Goal: Task Accomplishment & Management: Manage account settings

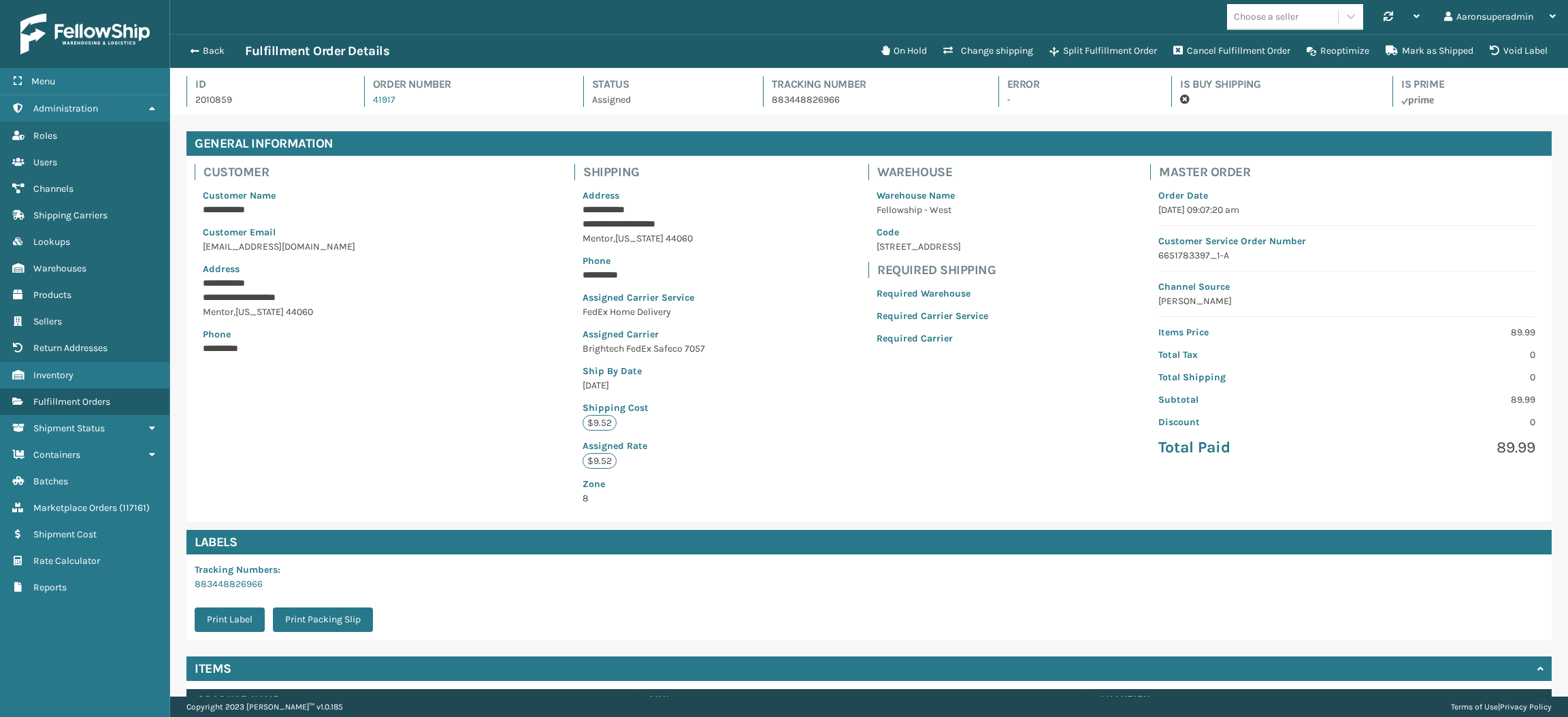
scroll to position [32, 1397]
click at [197, 44] on div "Back Fulfillment Order Details" at bounding box center [528, 51] width 691 height 16
click at [209, 51] on button "Back" at bounding box center [213, 51] width 62 height 12
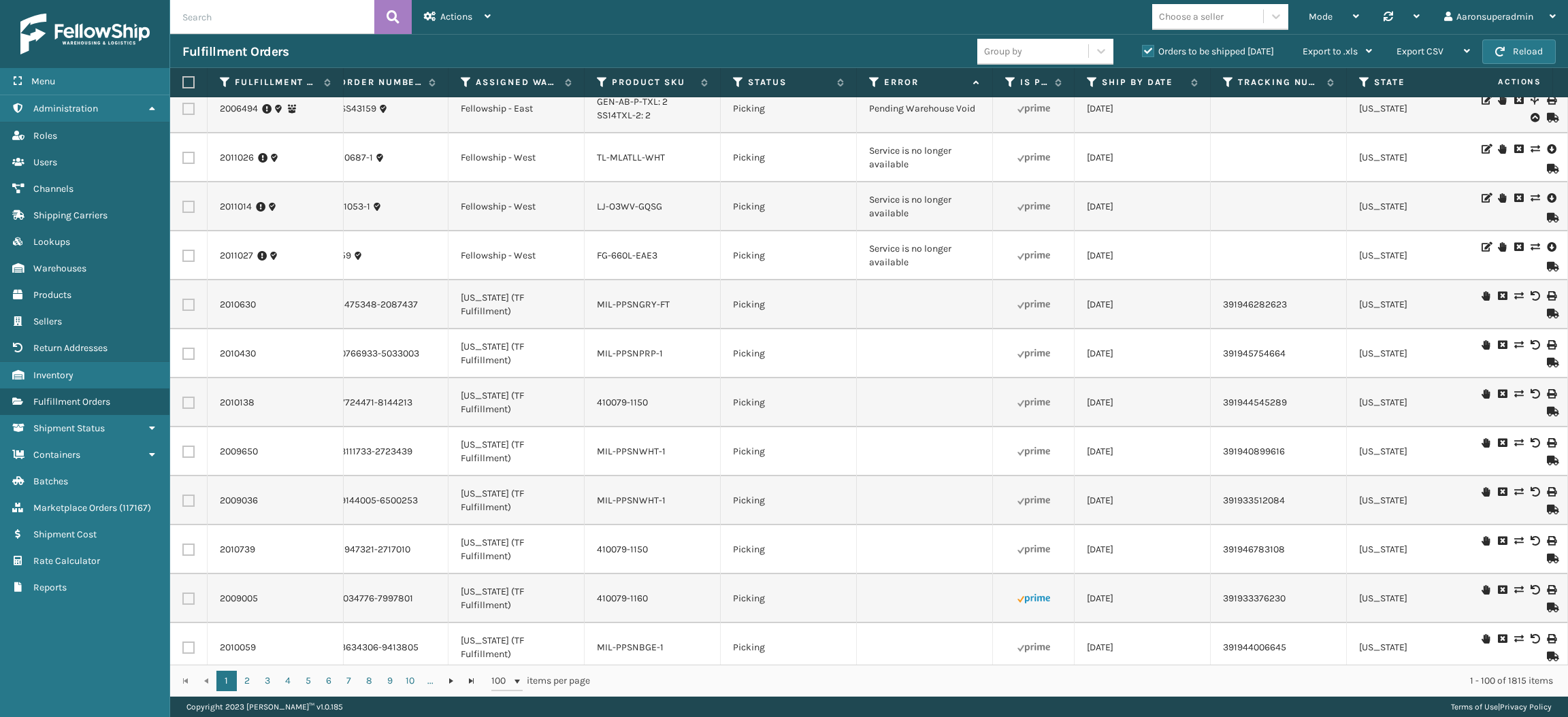
scroll to position [3258, 53]
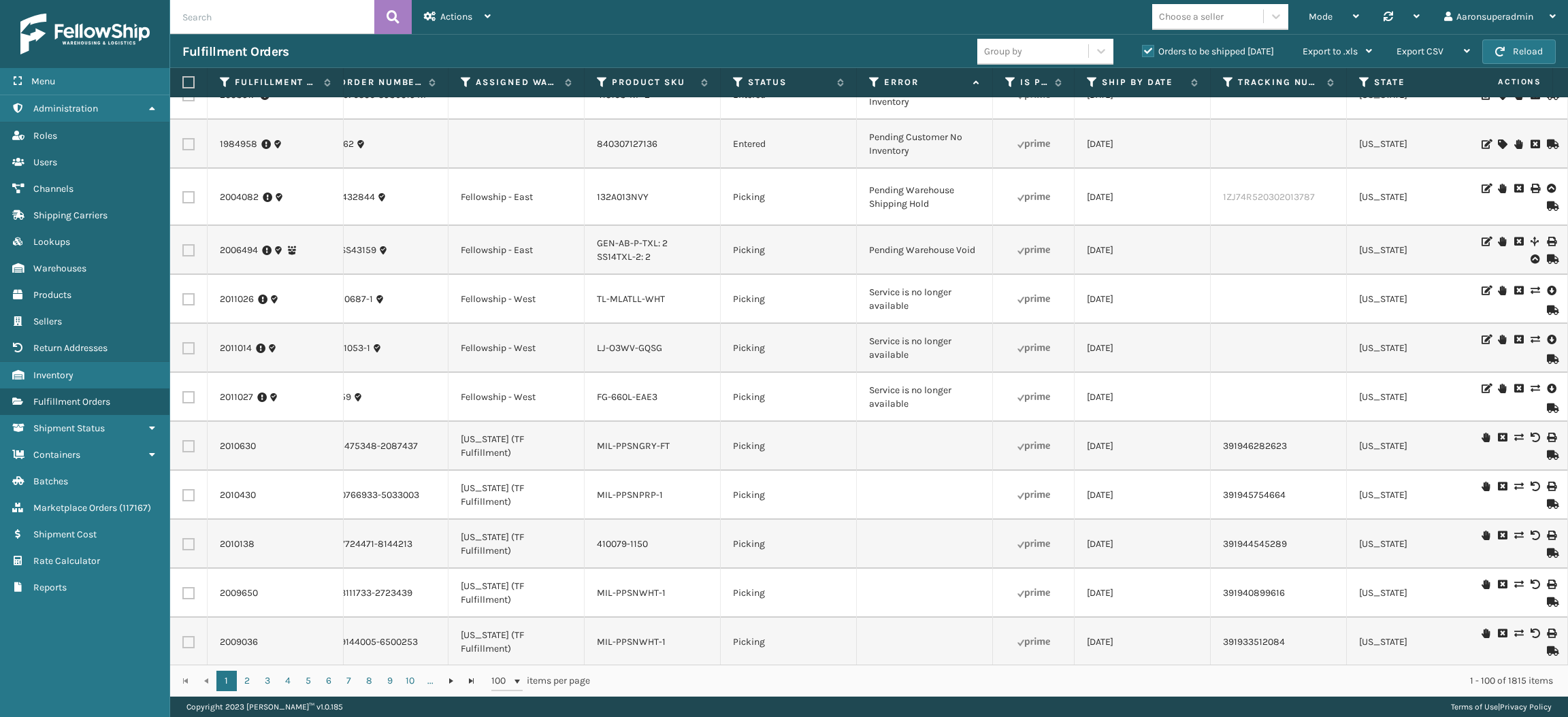
click at [179, 390] on td at bounding box center [188, 397] width 38 height 49
click at [189, 394] on label at bounding box center [188, 397] width 12 height 12
click at [183, 394] on input "checkbox" at bounding box center [182, 396] width 1 height 9
checkbox input "true"
click at [187, 351] on label at bounding box center [188, 348] width 12 height 12
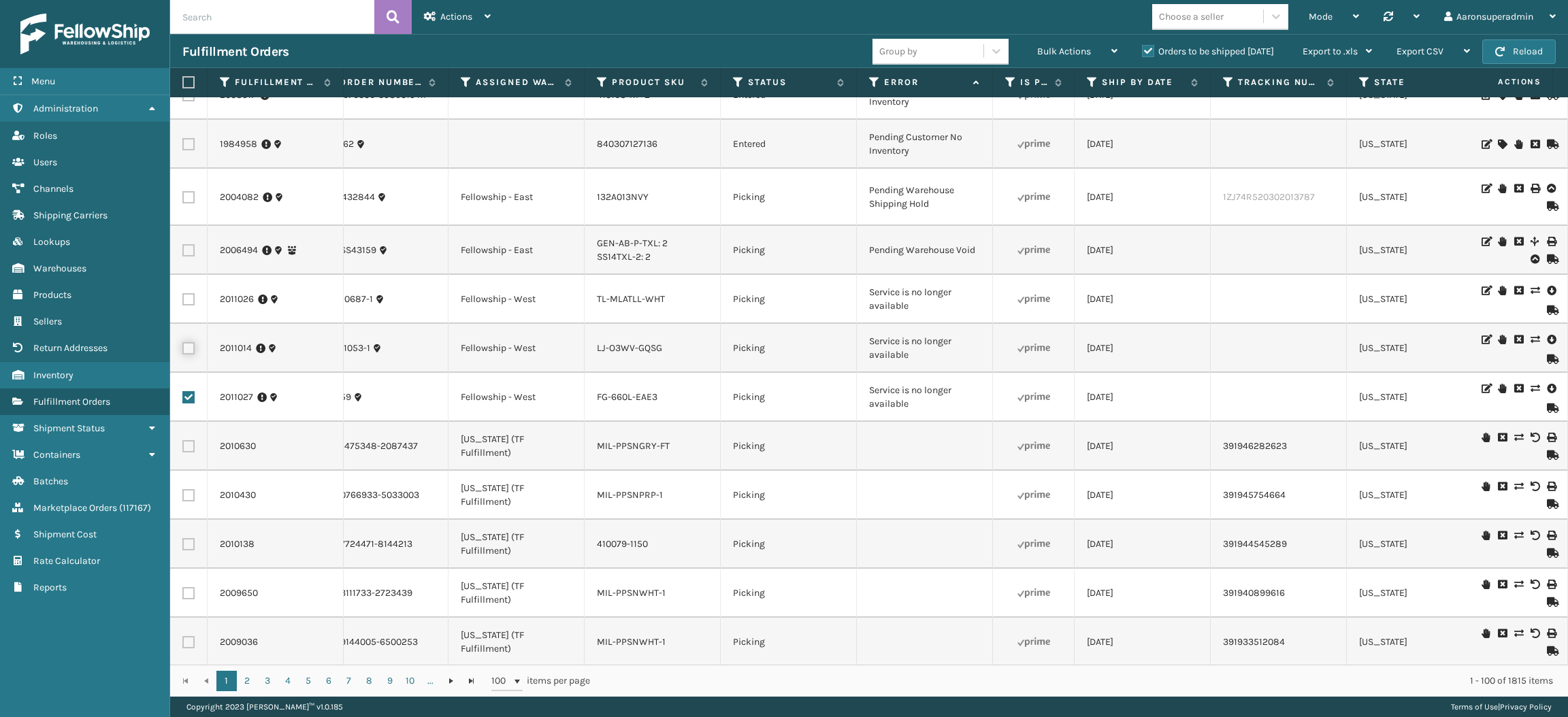
click at [183, 351] on input "checkbox" at bounding box center [182, 347] width 1 height 9
checkbox input "true"
click at [185, 304] on label at bounding box center [188, 299] width 12 height 12
click at [183, 302] on input "checkbox" at bounding box center [182, 297] width 1 height 9
checkbox input "true"
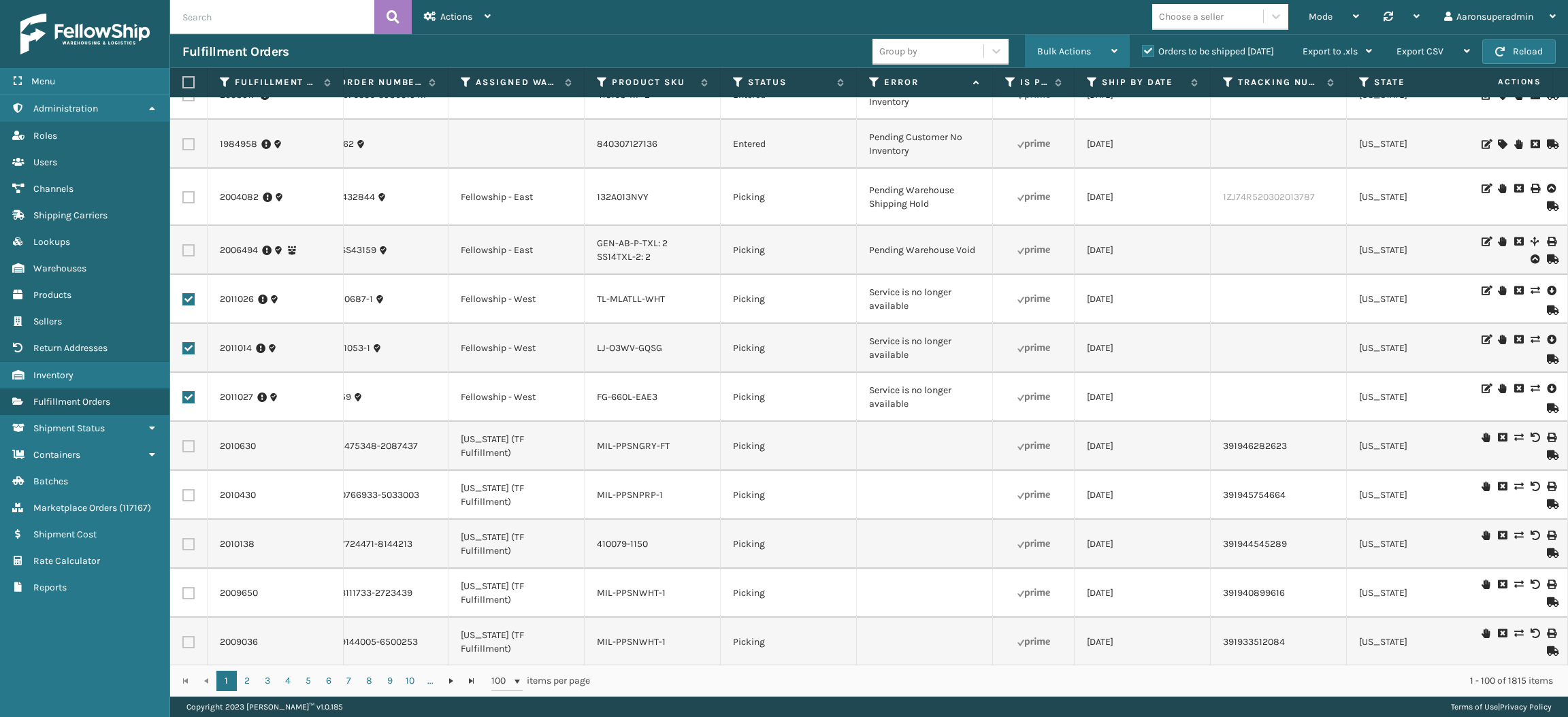
click at [1049, 48] on span "Bulk Actions" at bounding box center [1064, 51] width 54 height 12
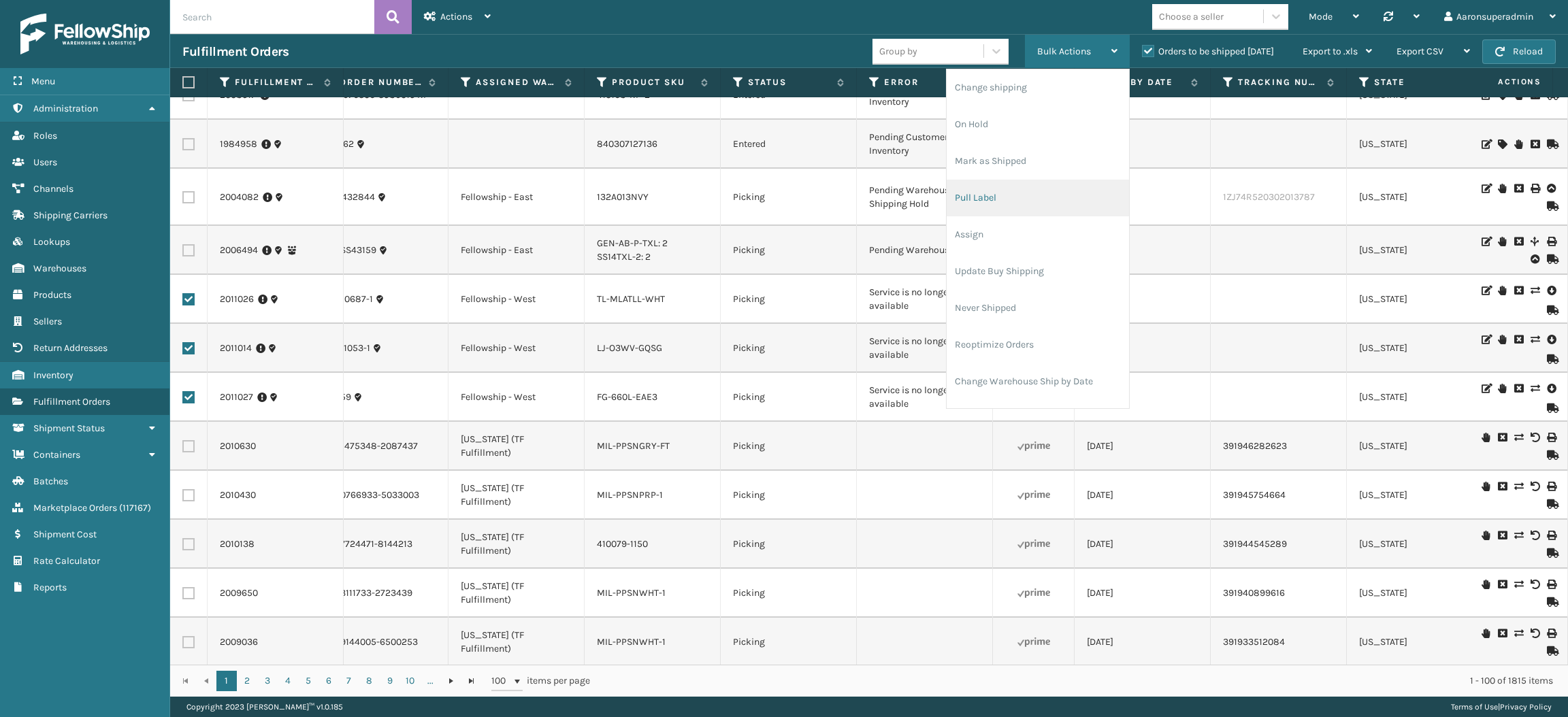
click at [1011, 192] on li "Pull Label" at bounding box center [1037, 198] width 182 height 37
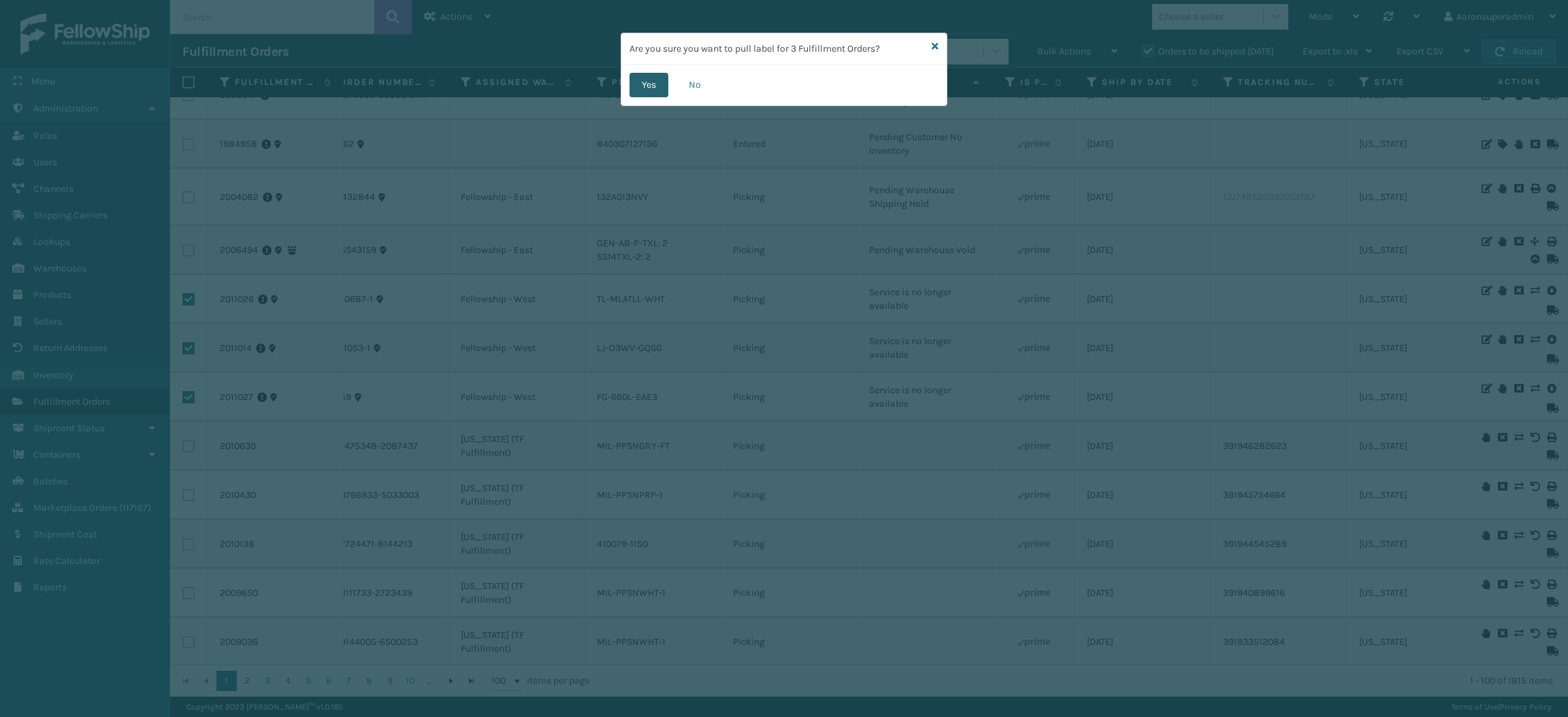
click at [657, 91] on button "Yes" at bounding box center [649, 85] width 38 height 25
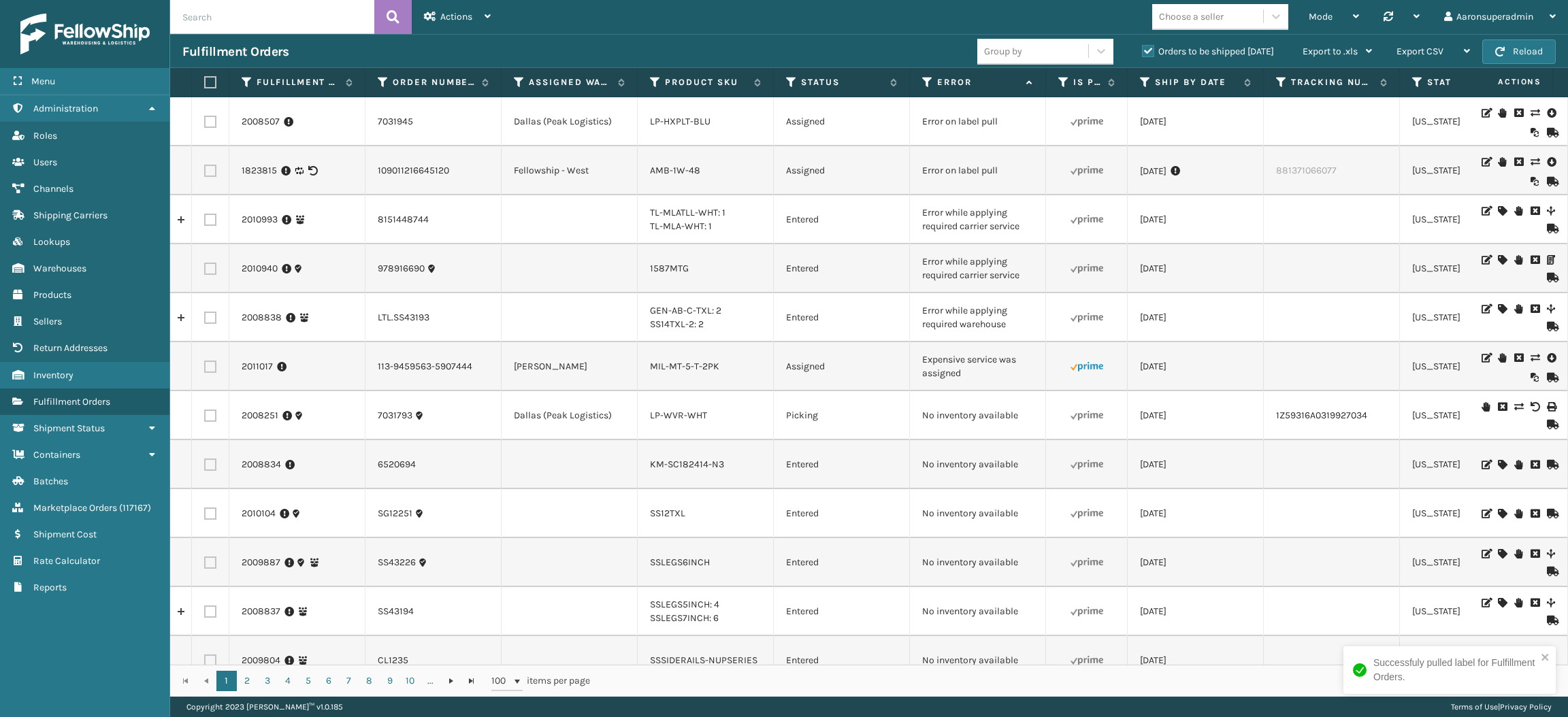
click at [1530, 357] on icon at bounding box center [1534, 357] width 8 height 9
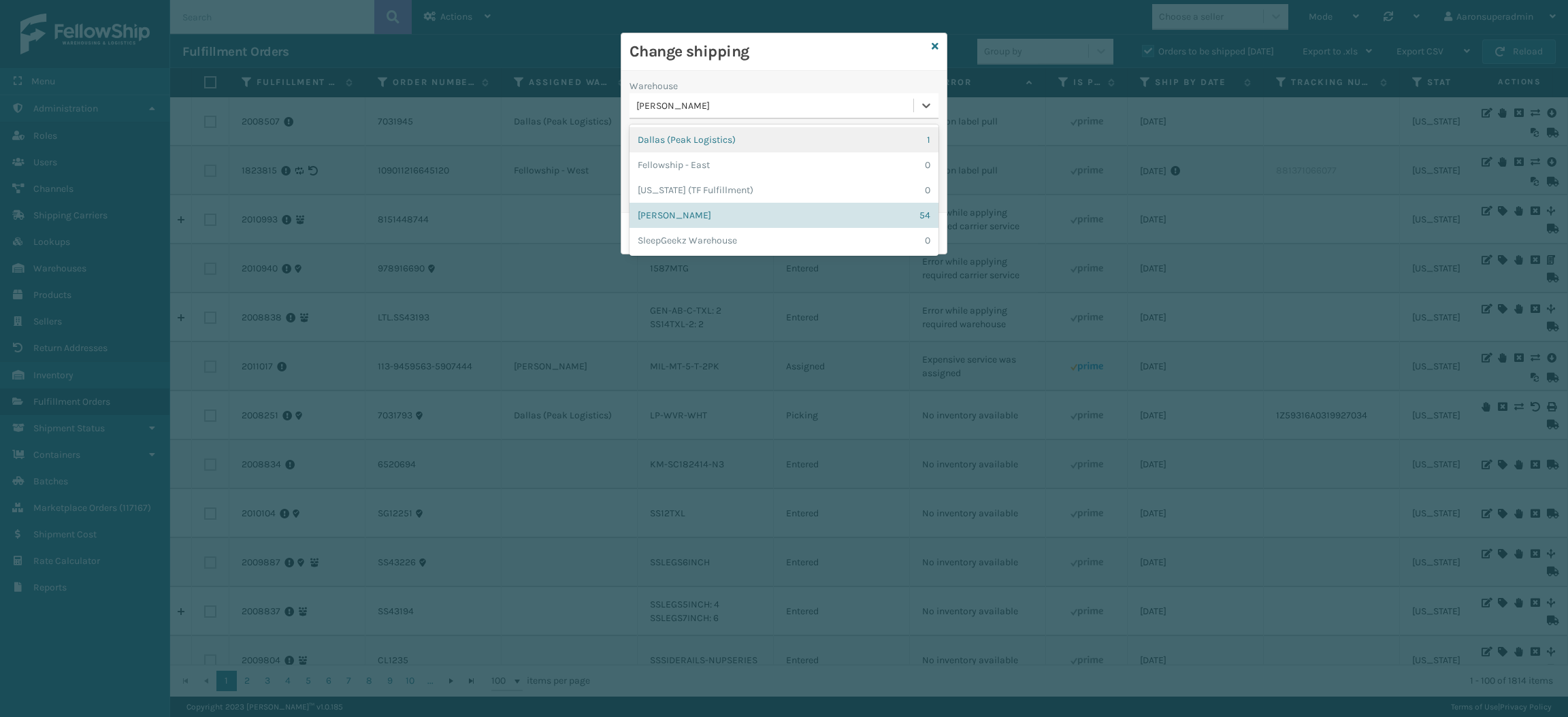
click at [699, 100] on div "[PERSON_NAME]" at bounding box center [775, 105] width 278 height 15
click at [695, 194] on div "[US_STATE] (TF Fulfillment) 0" at bounding box center [784, 190] width 309 height 25
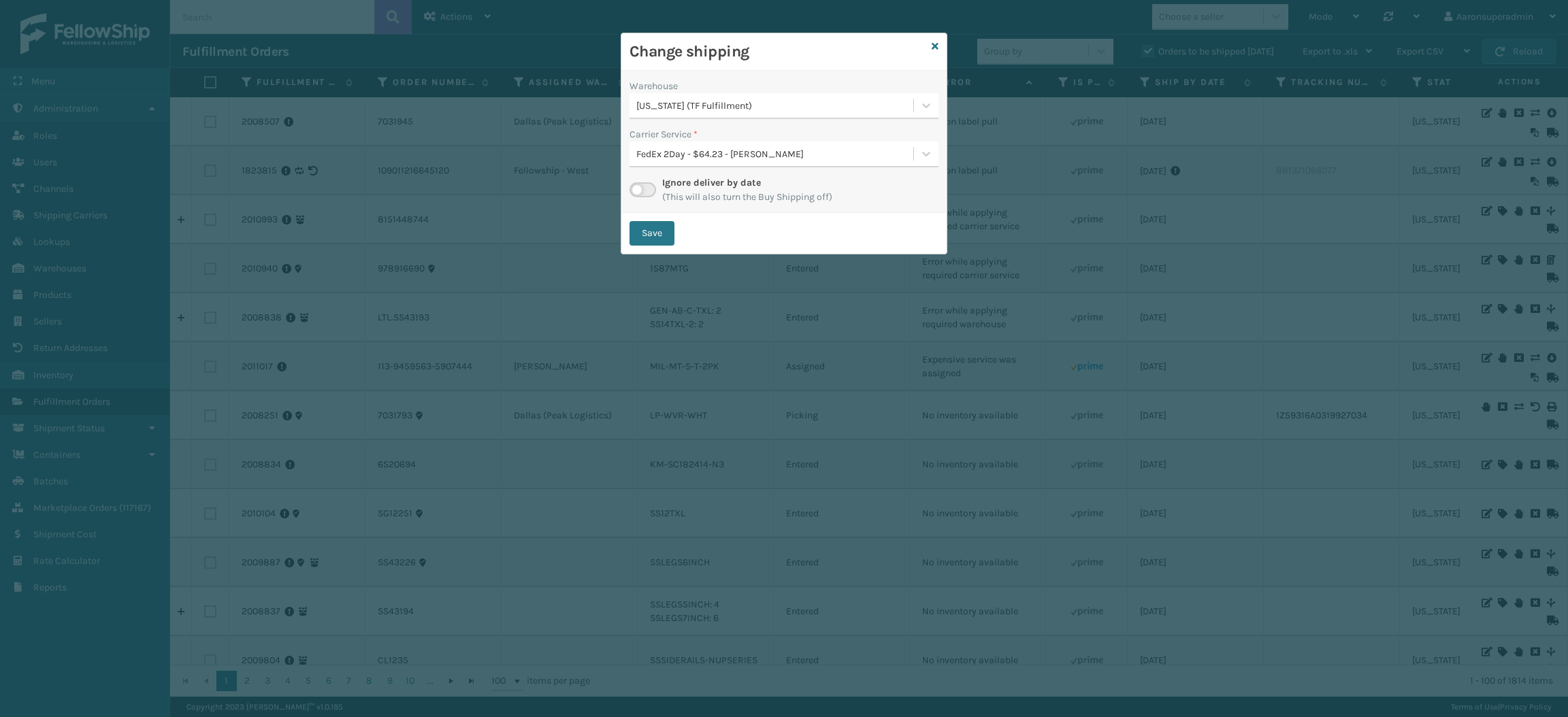
click at [694, 148] on div "FedEx 2Day - $64.23 - [PERSON_NAME]" at bounding box center [775, 154] width 278 height 15
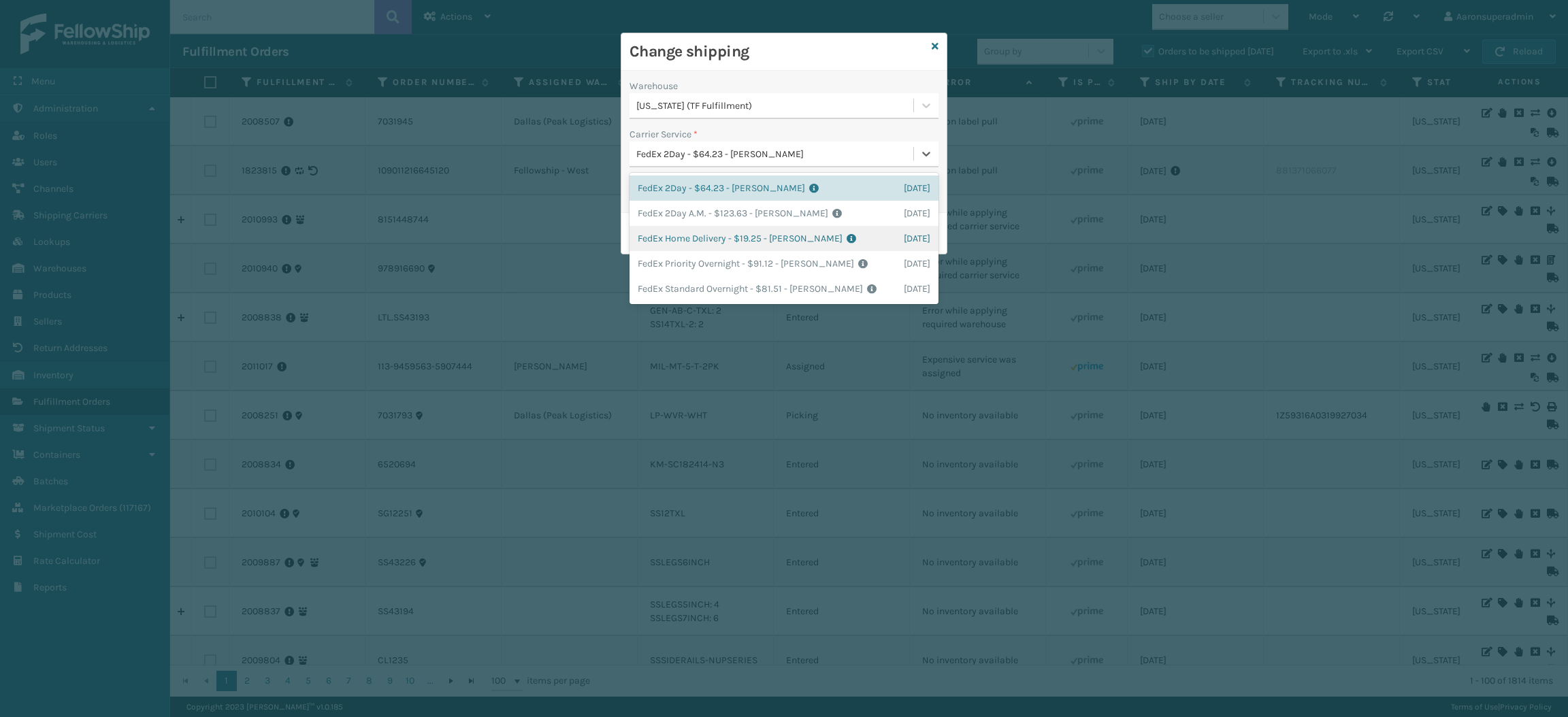
click at [687, 241] on div "FedEx Home Delivery - $19.25 - [PERSON_NAME] FedEx Shipping Cost $16.89 Surplus…" at bounding box center [784, 238] width 309 height 25
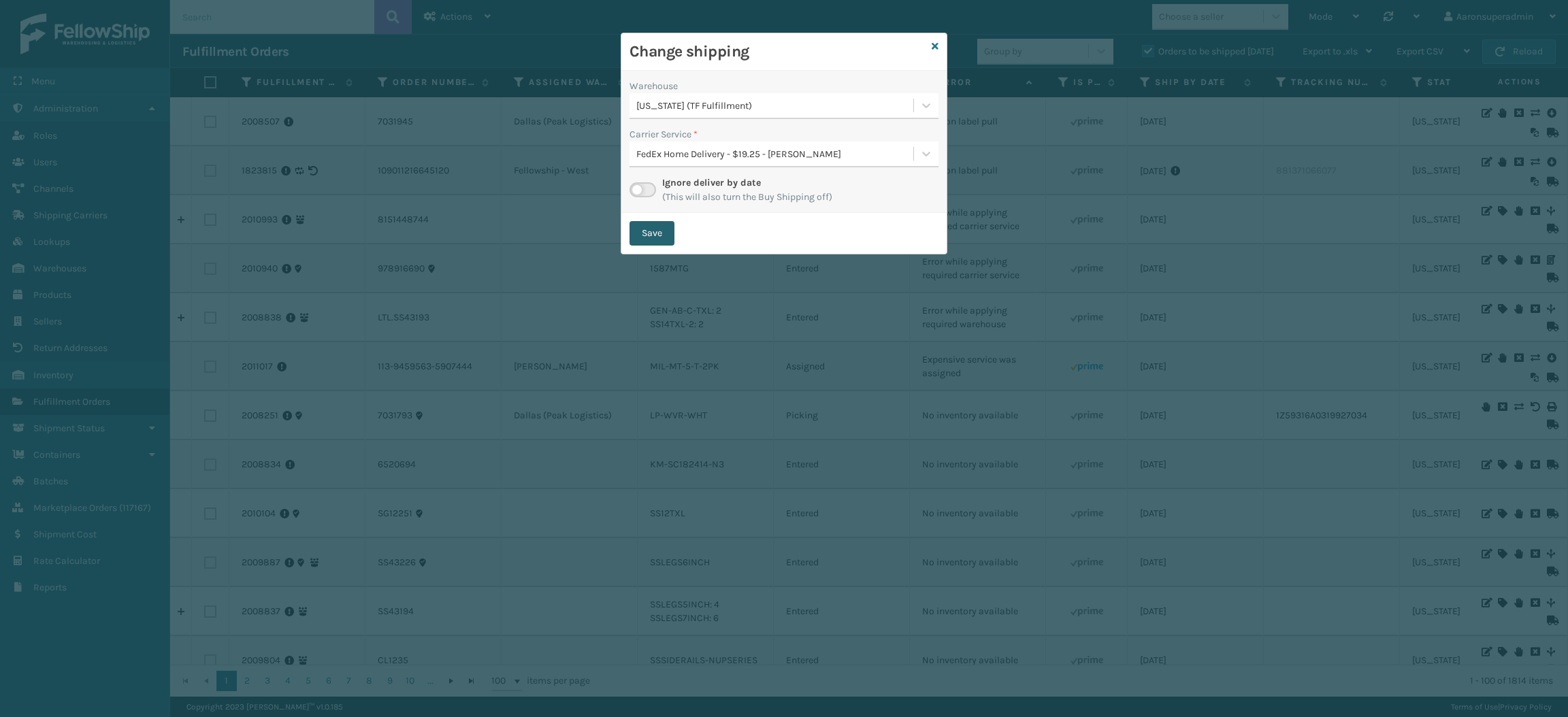
click at [648, 231] on button "Save" at bounding box center [652, 234] width 45 height 25
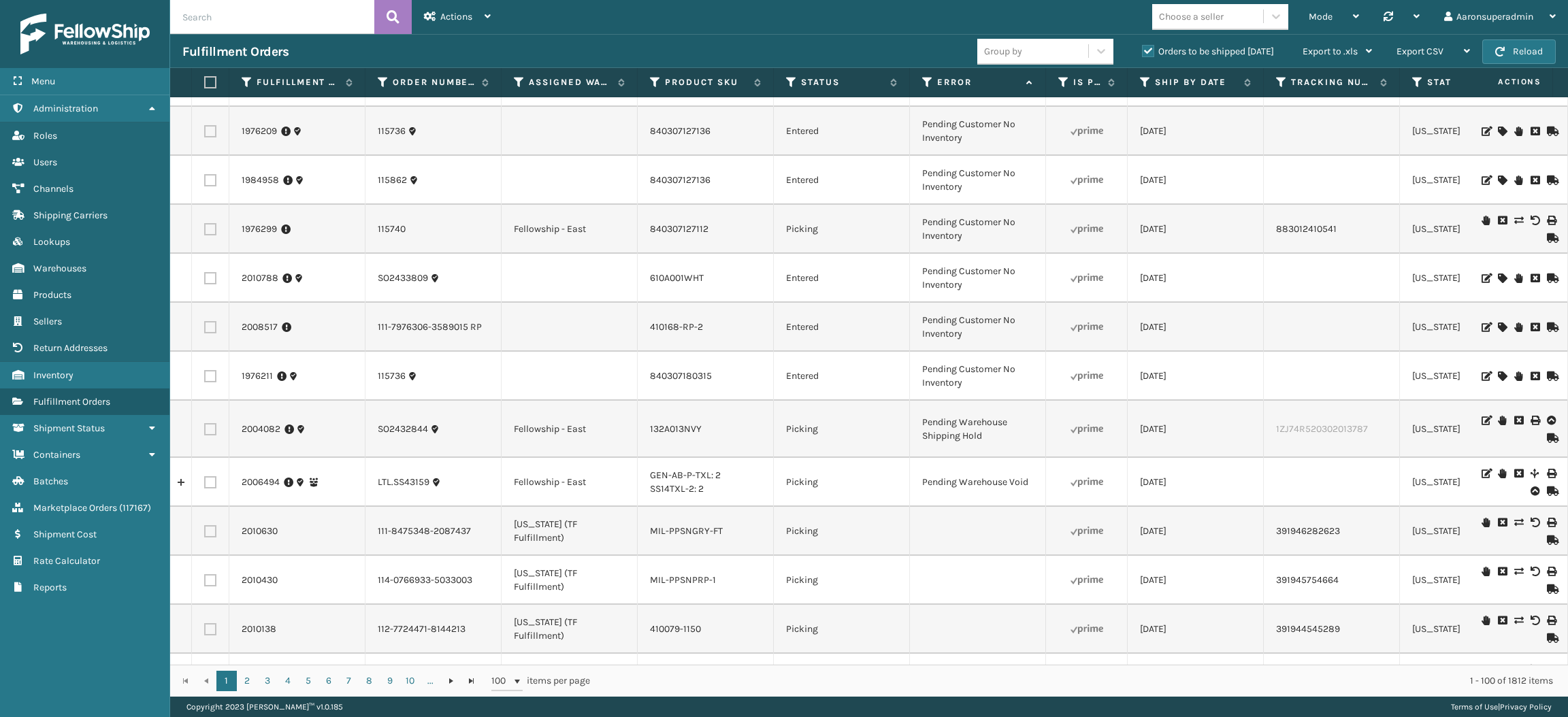
scroll to position [2978, 0]
